Goal: Transaction & Acquisition: Purchase product/service

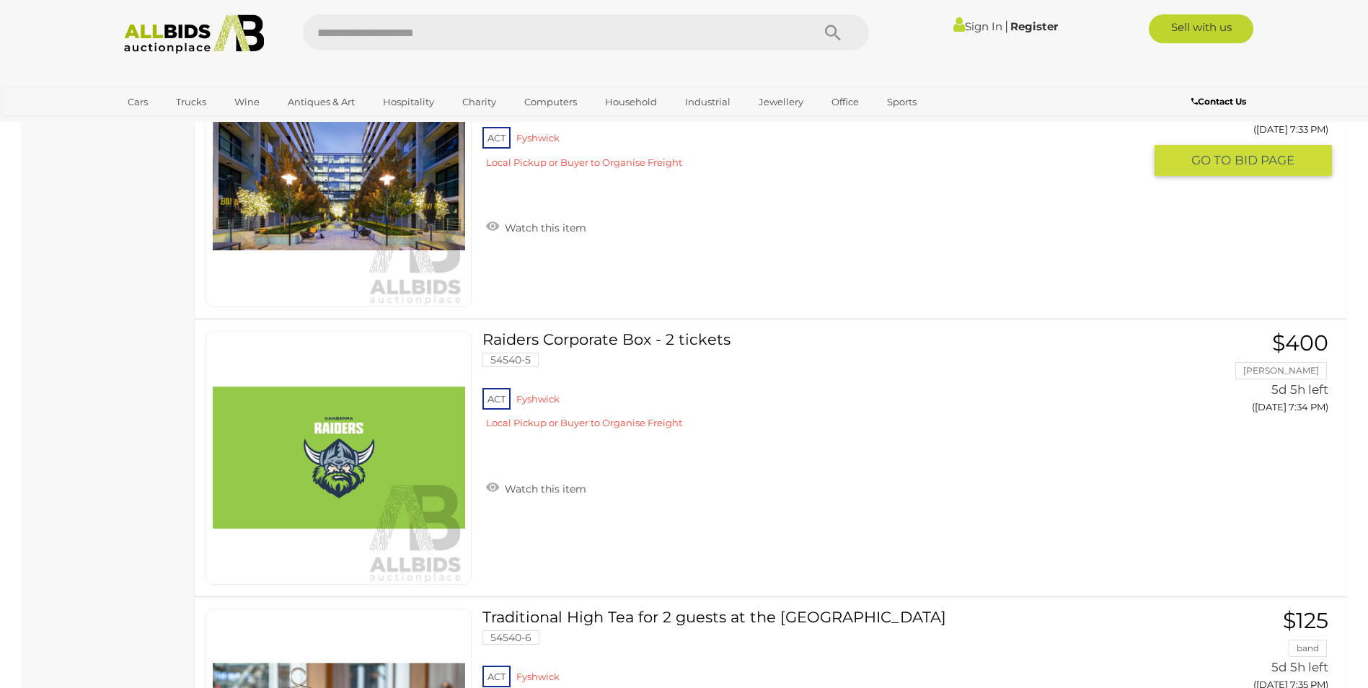
scroll to position [1010, 0]
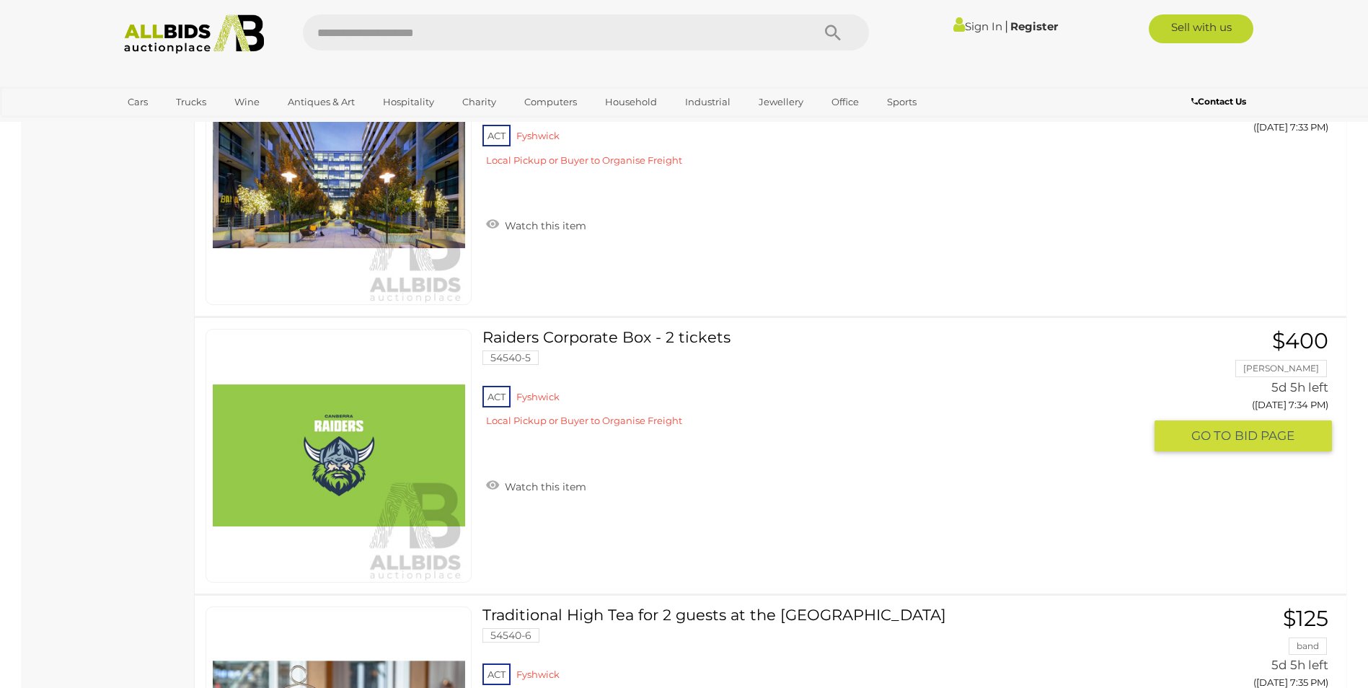
click at [602, 337] on link "Raiders Corporate Box - 2 tickets 54540-5 ACT [GEOGRAPHIC_DATA]" at bounding box center [818, 384] width 650 height 110
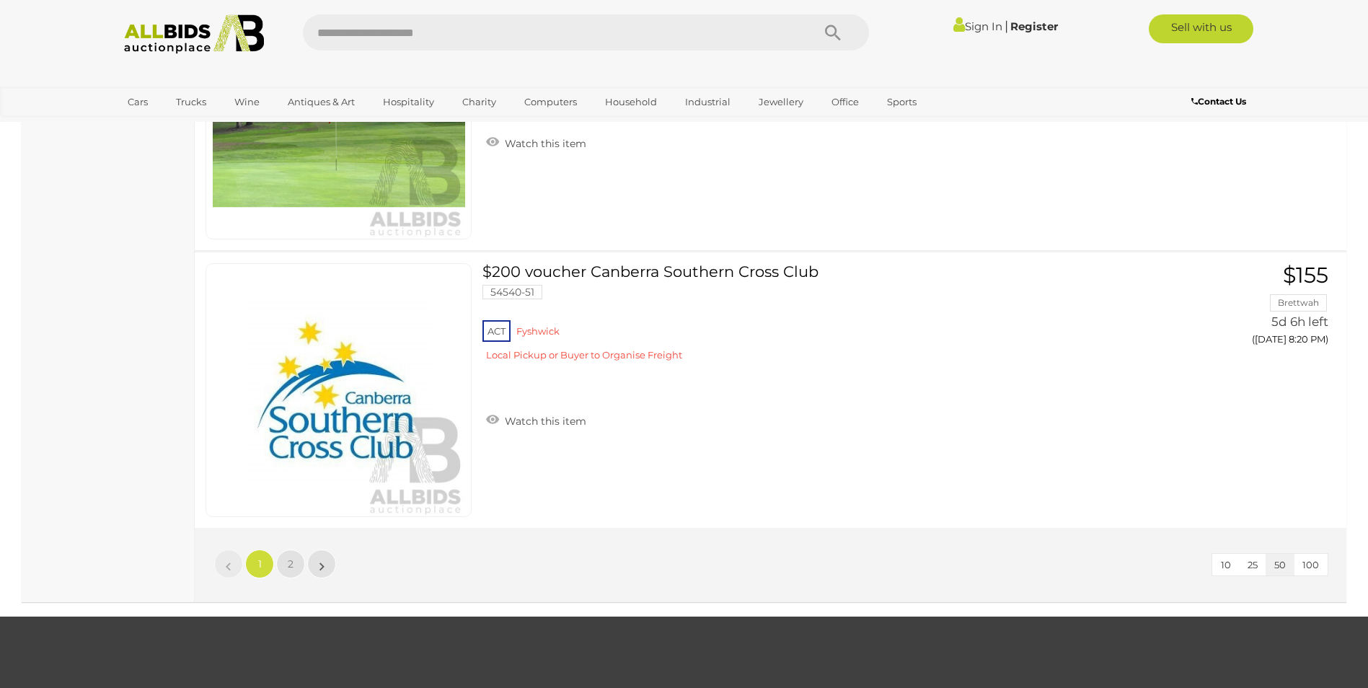
scroll to position [13511, 0]
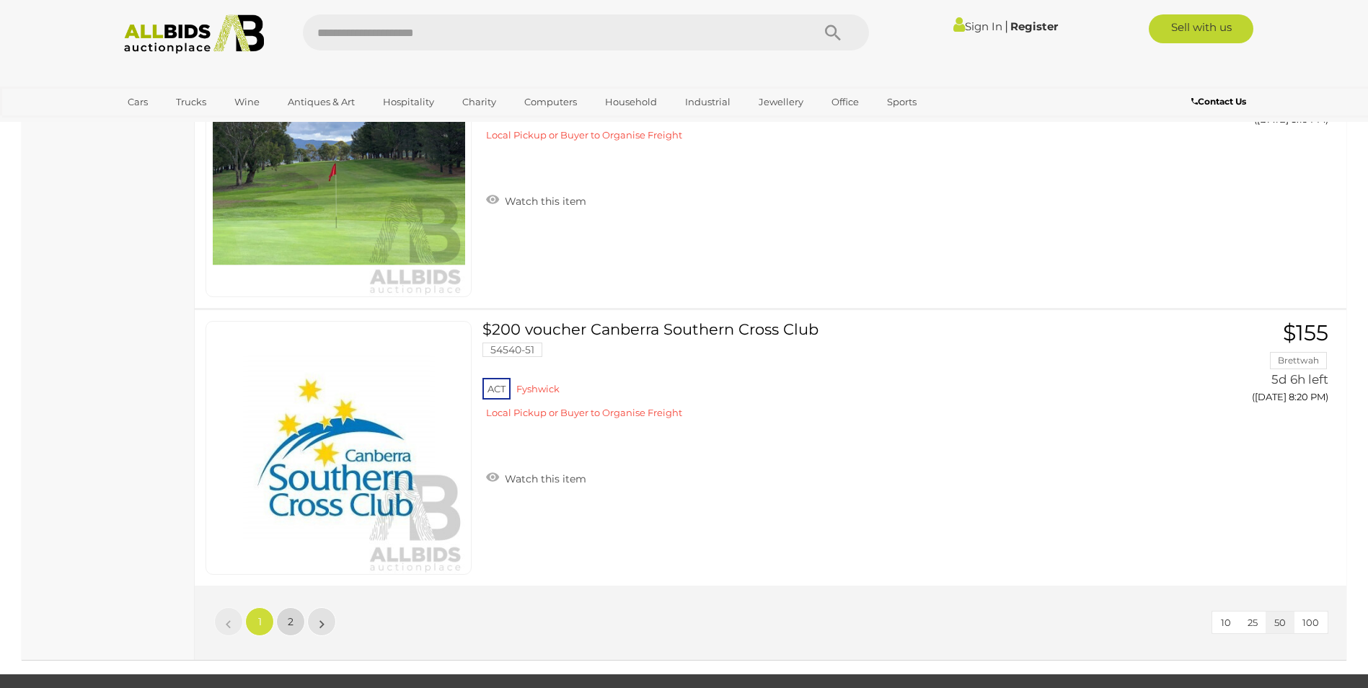
click at [288, 622] on span "2" at bounding box center [291, 621] width 6 height 13
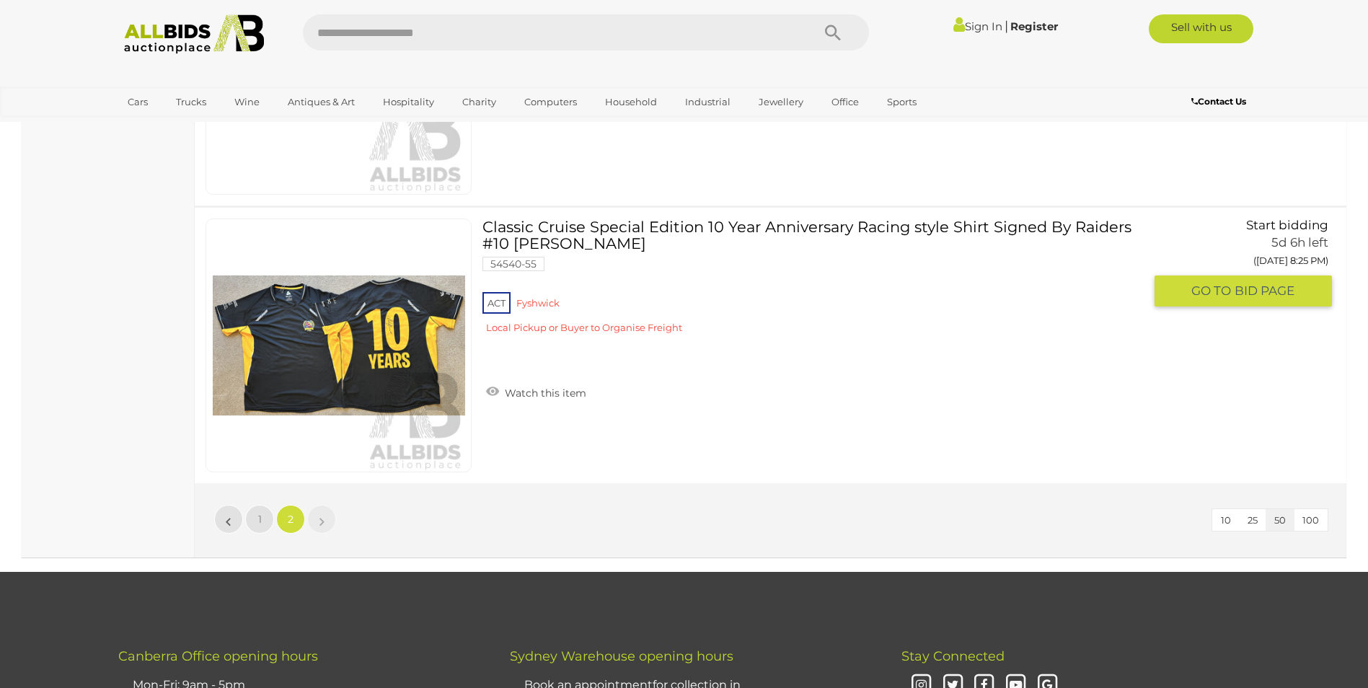
scroll to position [864, 0]
